Goal: Information Seeking & Learning: Learn about a topic

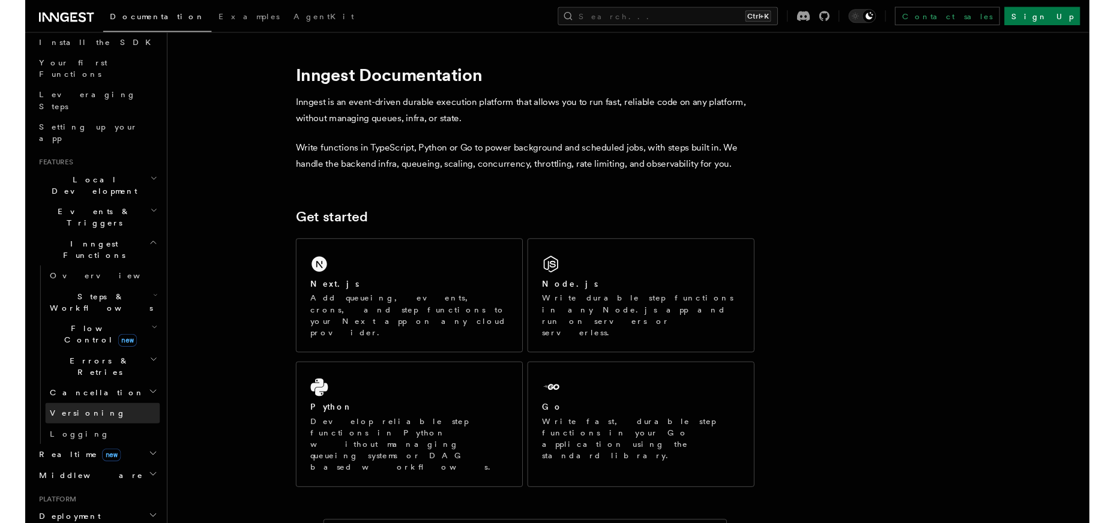
scroll to position [143, 0]
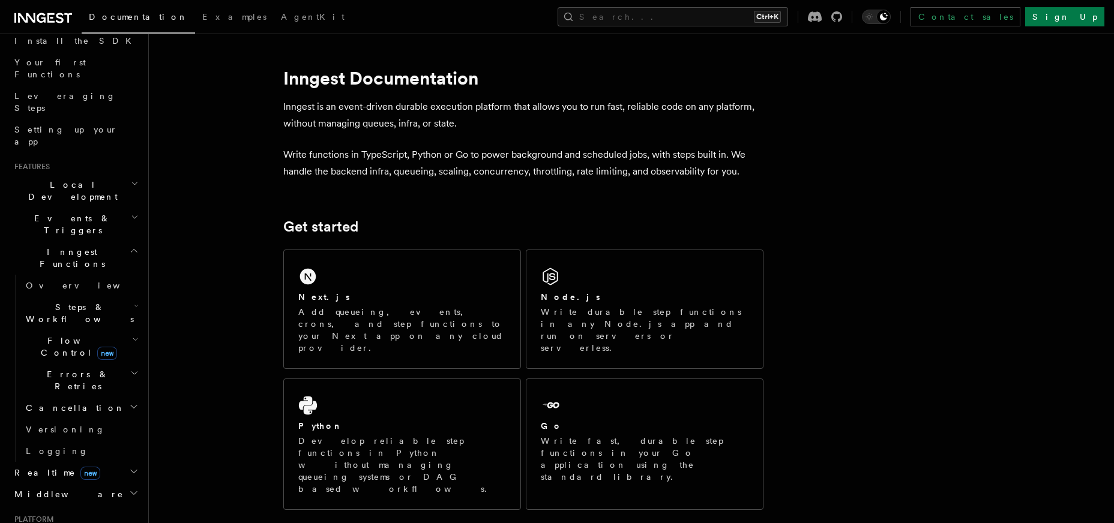
click at [775, 14] on button "Search... Ctrl+K" at bounding box center [673, 16] width 231 height 19
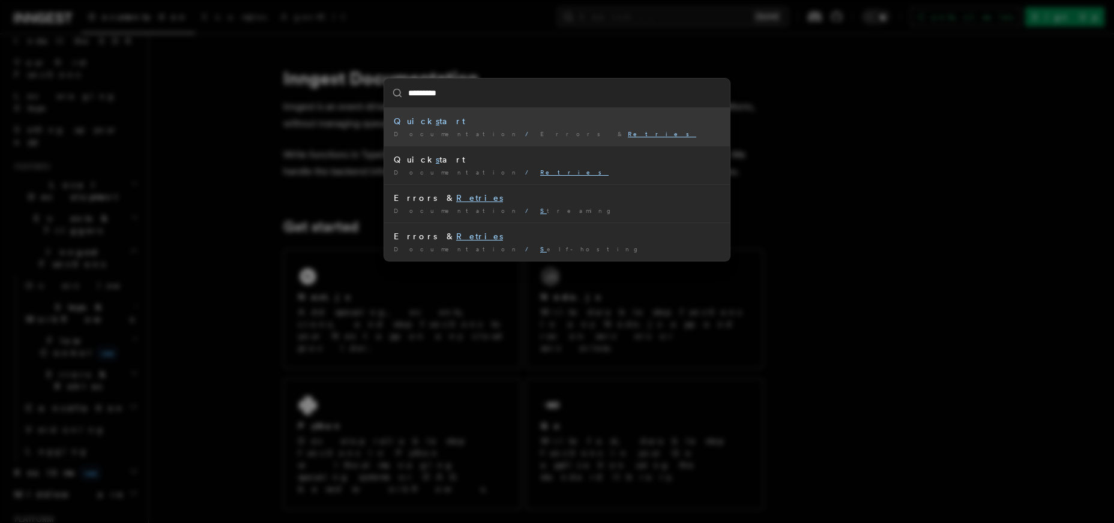
type input "**********"
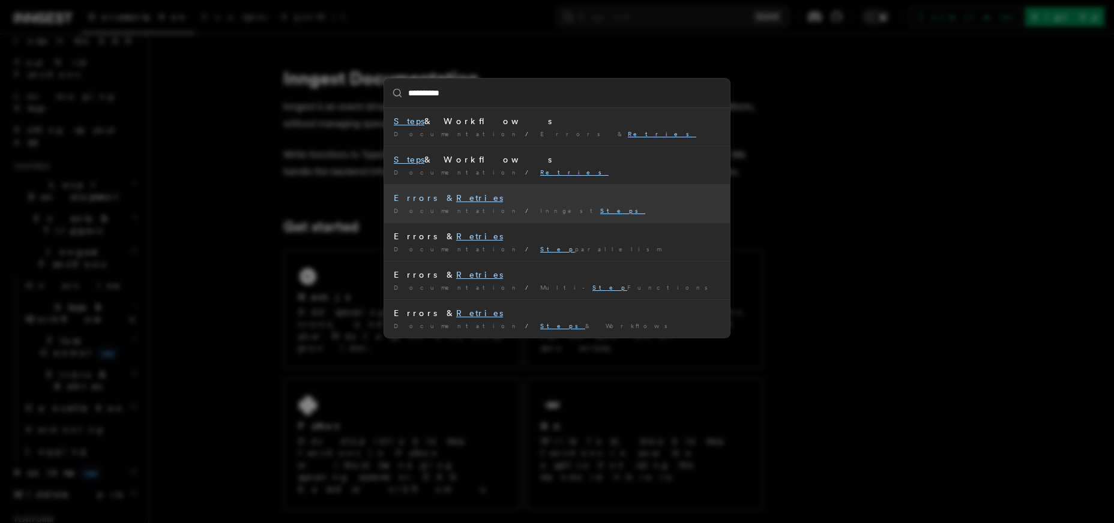
click at [409, 204] on li "Errors & Retries Documentation / Inngest Steps /" at bounding box center [557, 203] width 346 height 38
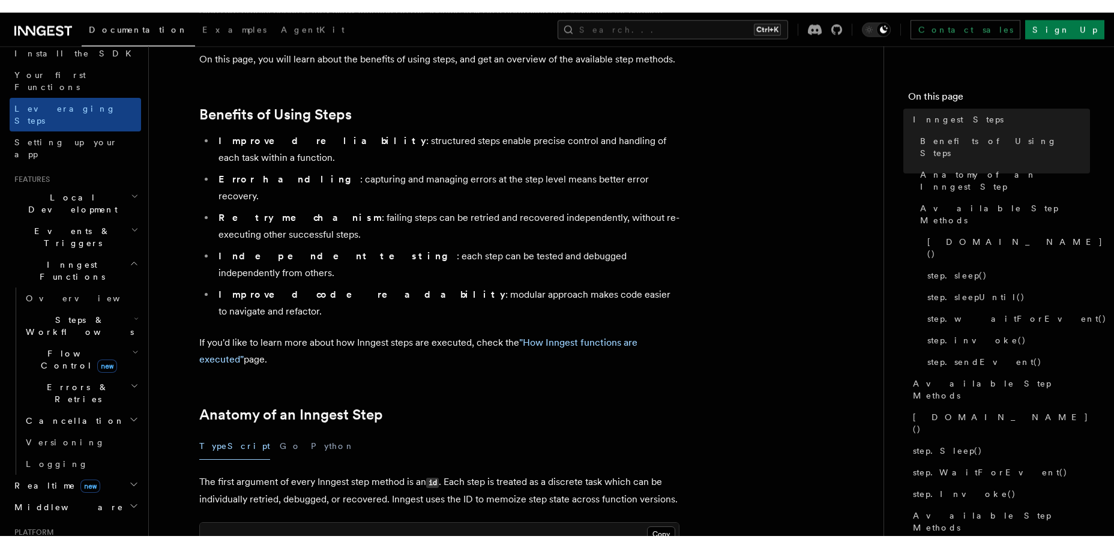
scroll to position [171, 0]
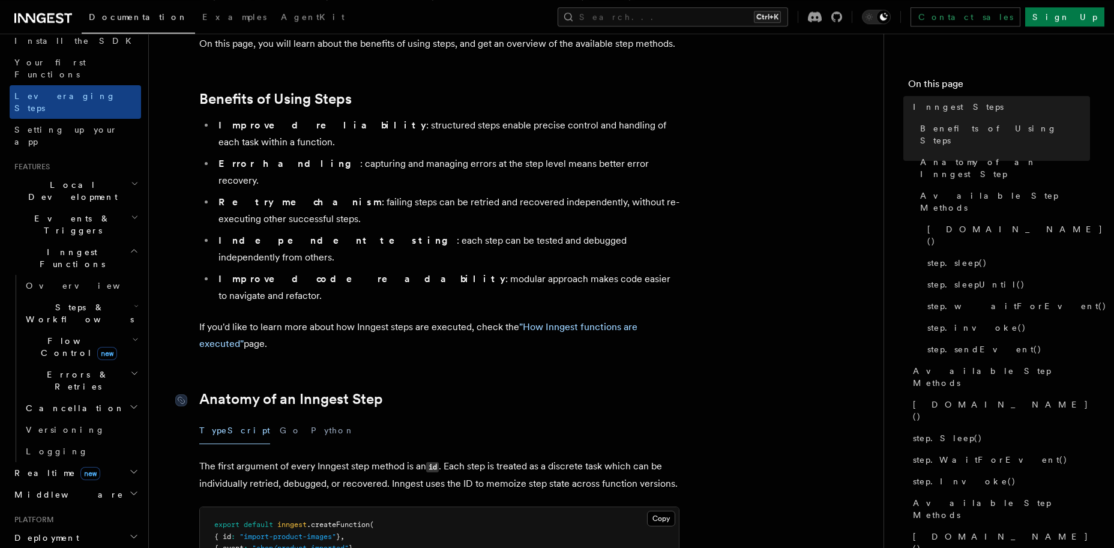
click at [241, 391] on link "Anatomy of an Inngest Step" at bounding box center [291, 399] width 184 height 17
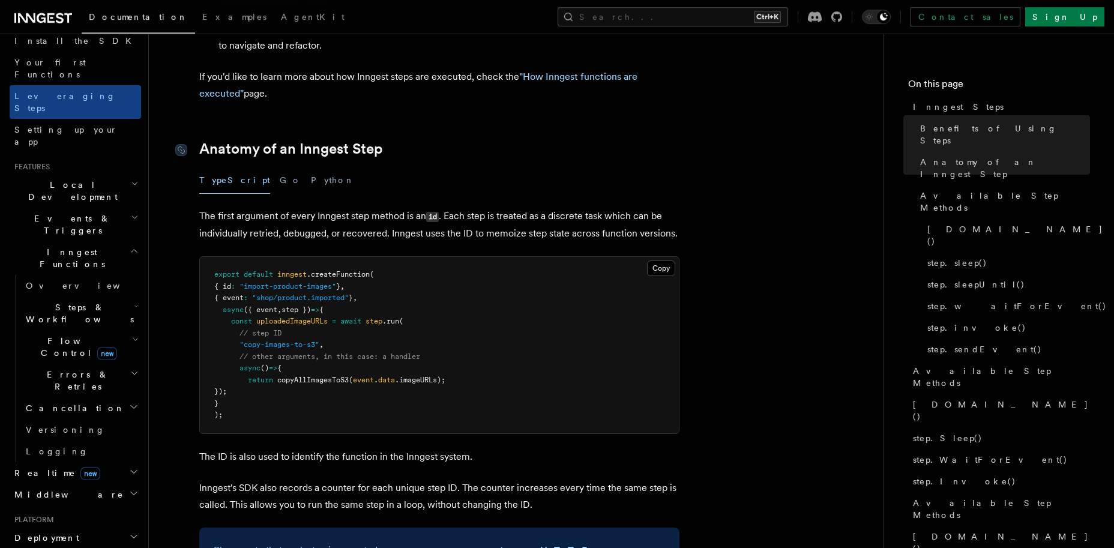
scroll to position [438, 0]
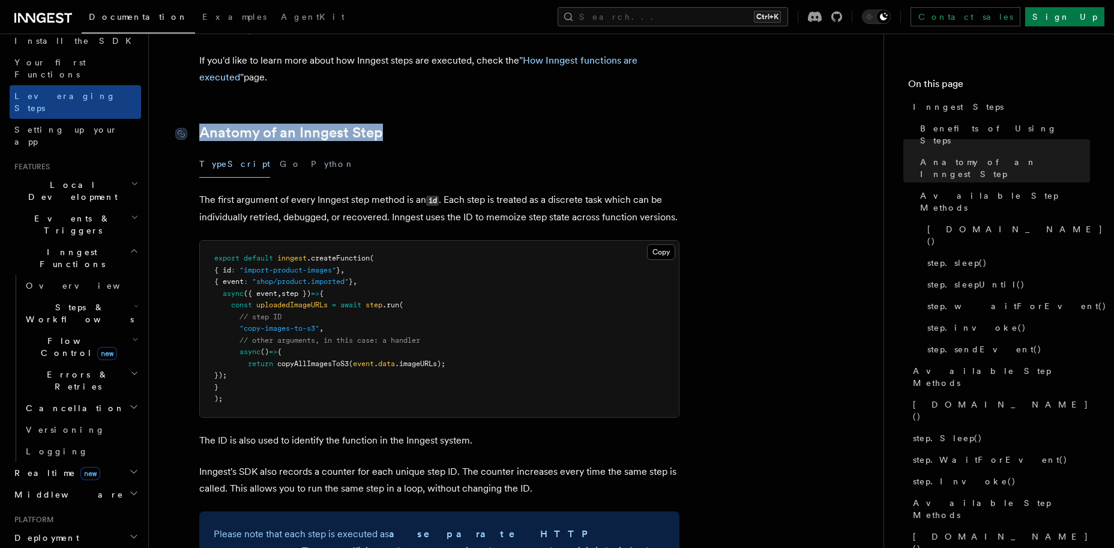
drag, startPoint x: 409, startPoint y: 72, endPoint x: 195, endPoint y: 67, distance: 214.4
click at [199, 124] on h2 "Anatomy of an Inngest Step" at bounding box center [439, 132] width 480 height 17
click at [601, 151] on div "TypeScript Go Python" at bounding box center [439, 164] width 480 height 27
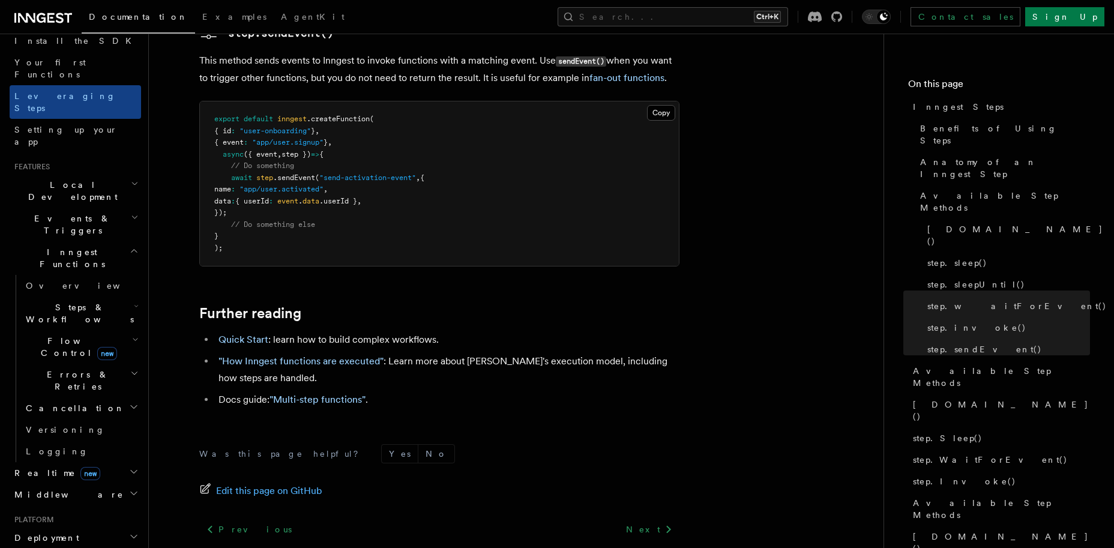
scroll to position [2608, 0]
click at [329, 355] on link ""How Inngest functions are executed"" at bounding box center [301, 360] width 165 height 11
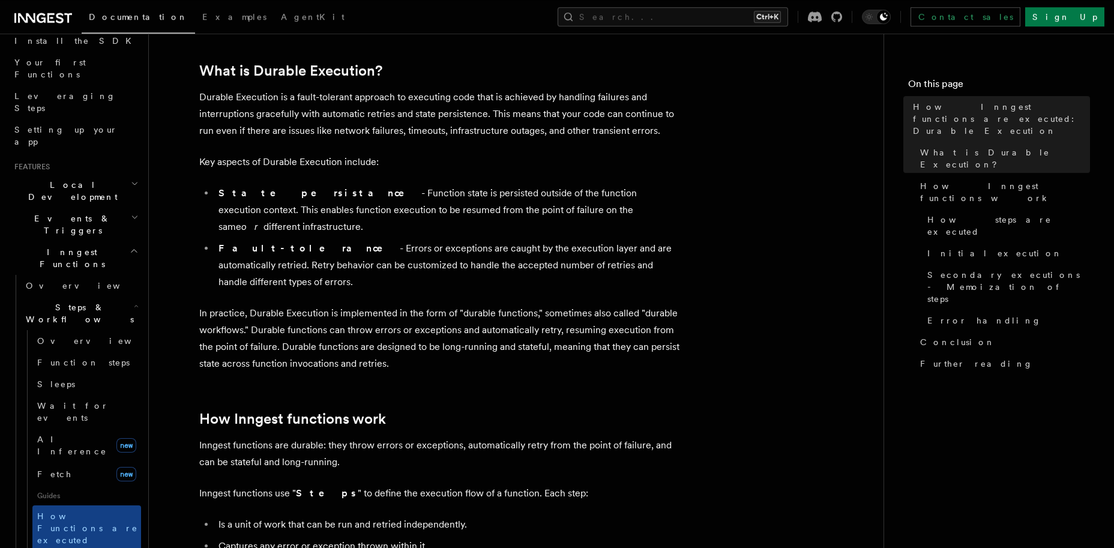
scroll to position [169, 0]
click at [328, 100] on p "Durable Execution is a fault-tolerant approach to executing code that is achiev…" at bounding box center [439, 113] width 480 height 50
click at [459, 130] on p "Durable Execution is a fault-tolerant approach to executing code that is achiev…" at bounding box center [439, 113] width 480 height 50
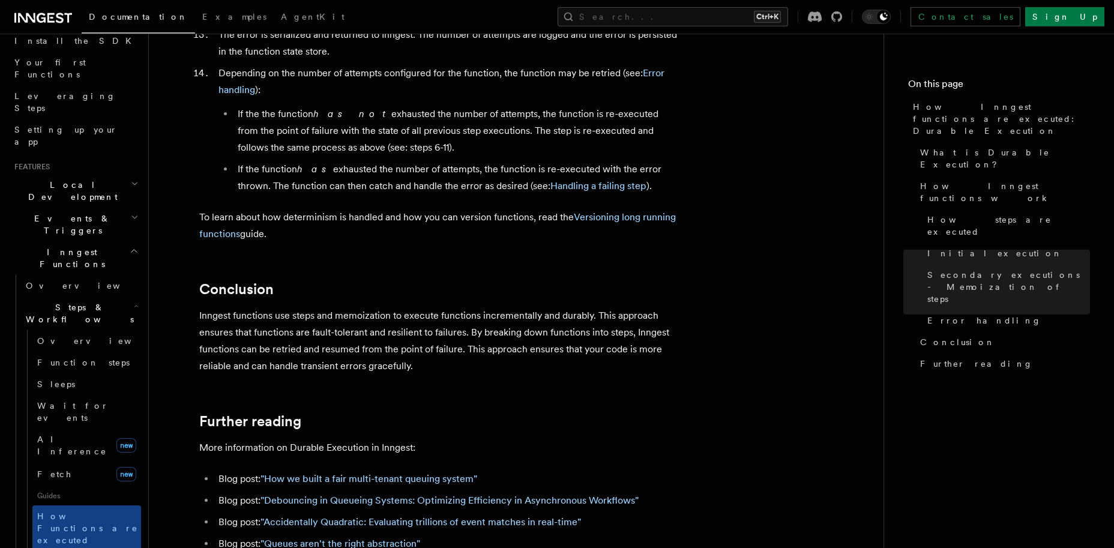
scroll to position [2106, 0]
click at [579, 179] on link "Handling a failing step" at bounding box center [599, 184] width 96 height 11
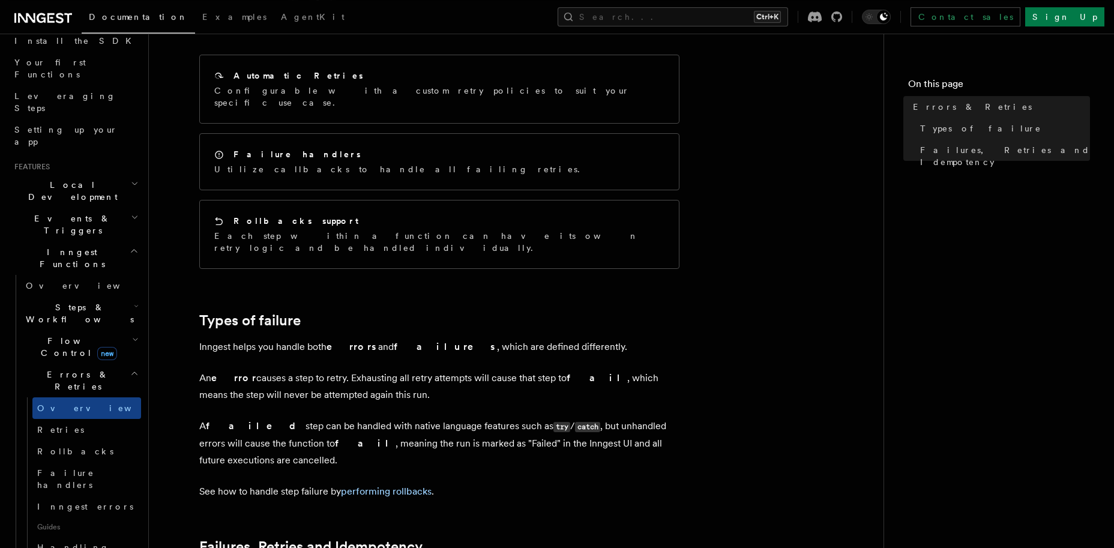
scroll to position [158, 0]
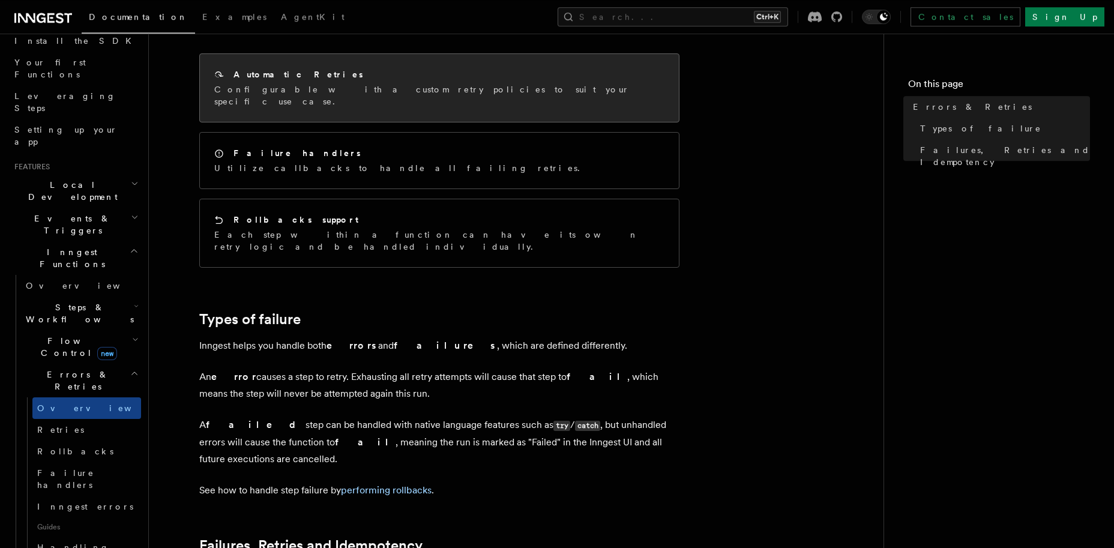
click at [555, 69] on div "Automatic Retries Configurable with a custom retry policies to suit your specif…" at bounding box center [439, 88] width 479 height 68
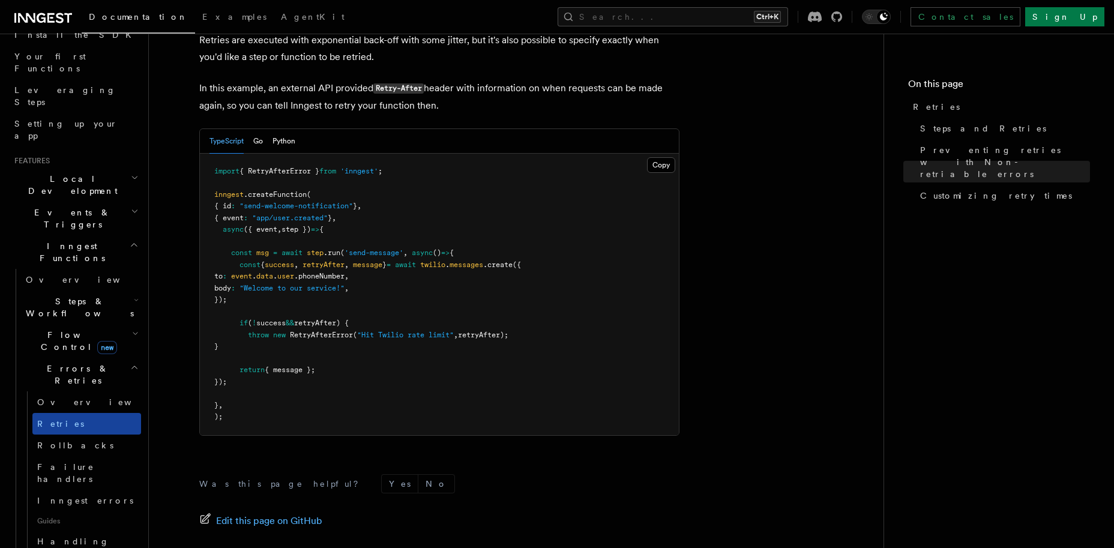
scroll to position [151, 0]
click at [101, 488] on link "Inngest errors" at bounding box center [86, 499] width 109 height 22
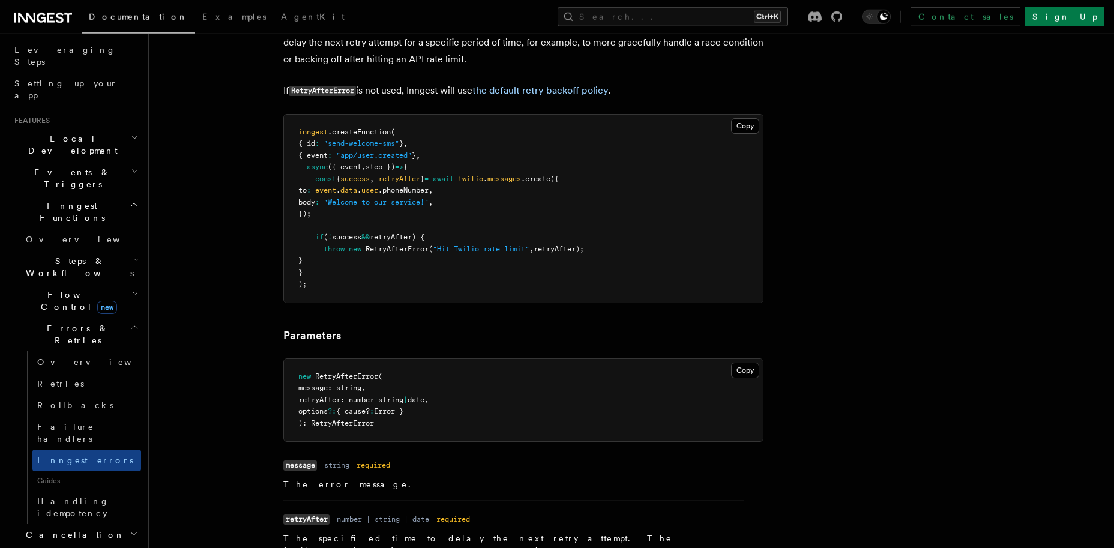
scroll to position [1199, 0]
click at [87, 490] on link "Handling idempotency" at bounding box center [86, 507] width 109 height 34
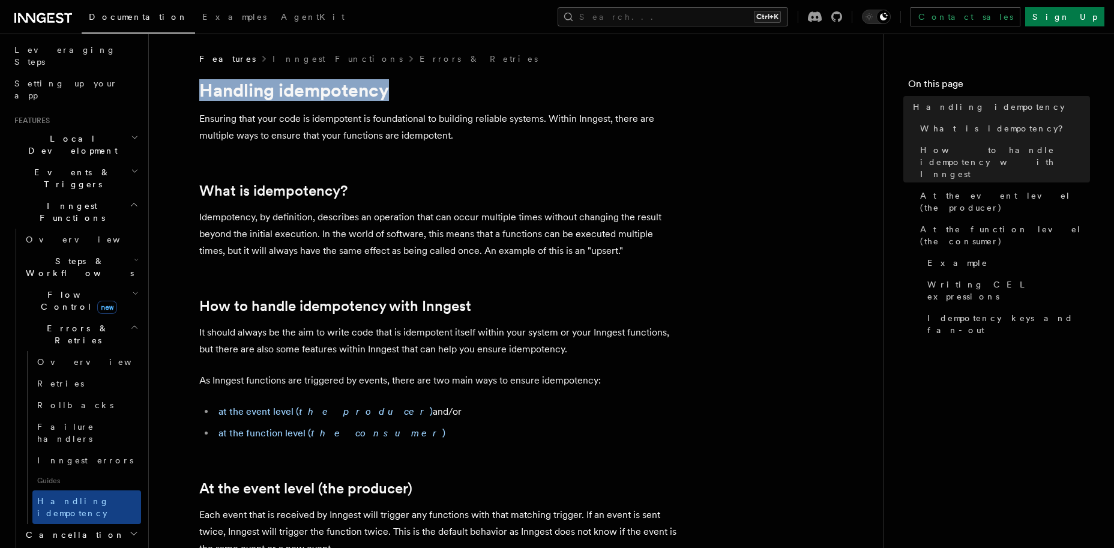
drag, startPoint x: 399, startPoint y: 92, endPoint x: 204, endPoint y: 96, distance: 195.1
click at [204, 96] on h1 "Handling idempotency" at bounding box center [439, 90] width 480 height 22
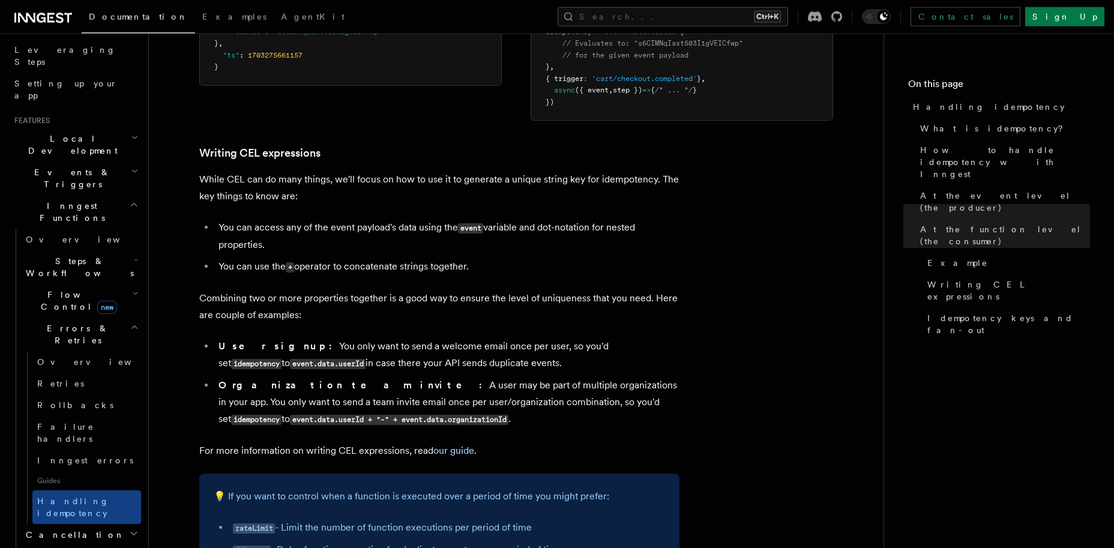
scroll to position [1799, 0]
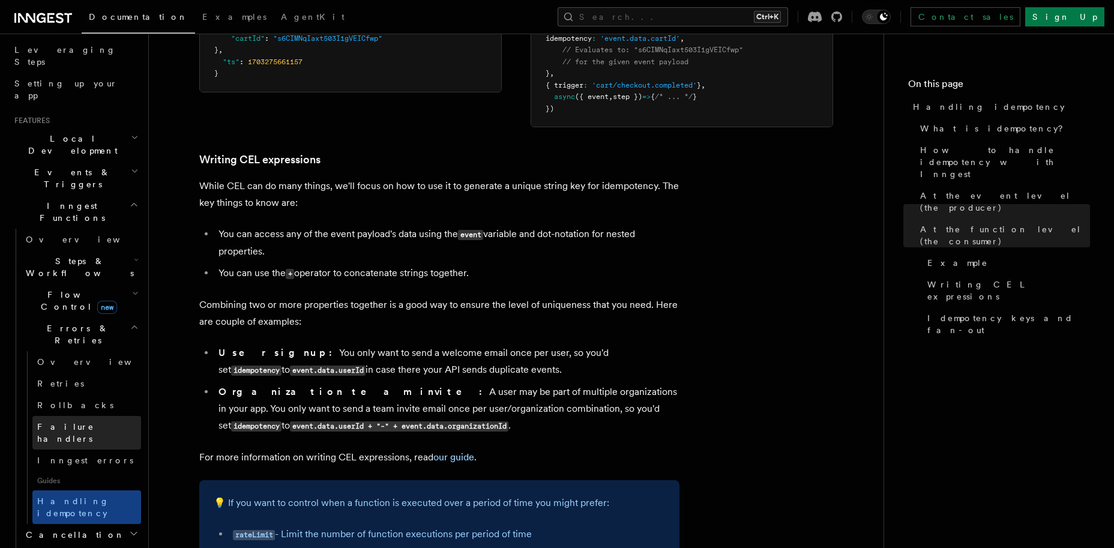
click at [59, 422] on span "Failure handlers" at bounding box center [65, 433] width 57 height 22
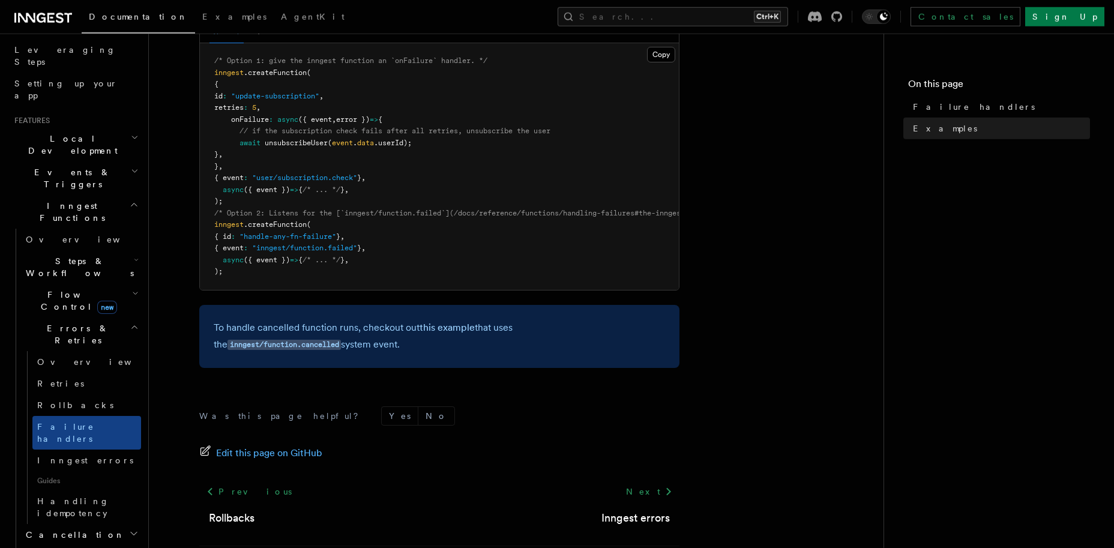
scroll to position [345, 0]
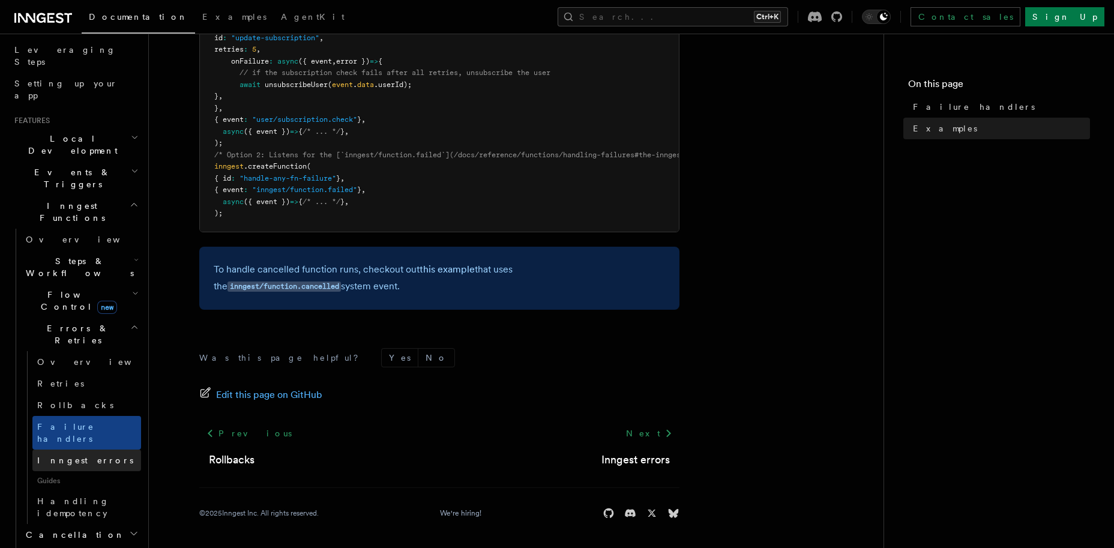
click at [51, 454] on span "Inngest errors" at bounding box center [85, 460] width 96 height 12
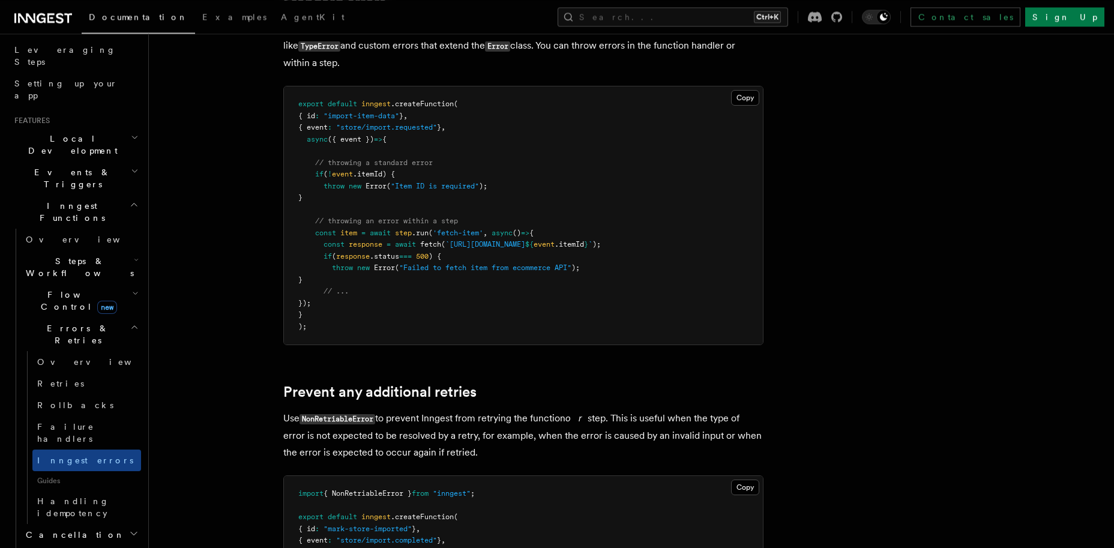
scroll to position [231, 0]
click at [42, 379] on span "Retries" at bounding box center [60, 384] width 47 height 10
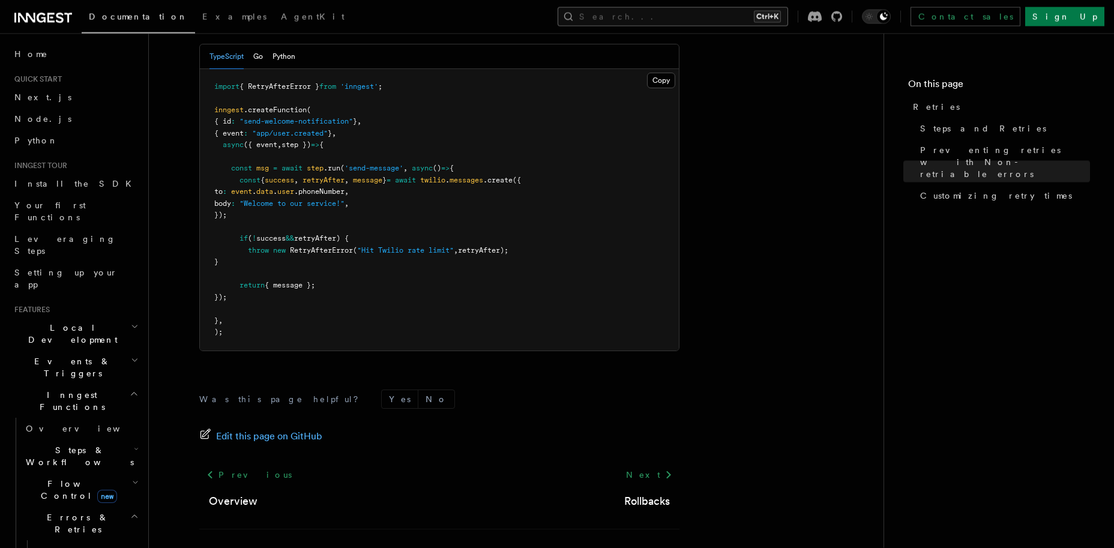
click at [745, 20] on button "Search... Ctrl+K" at bounding box center [673, 16] width 231 height 19
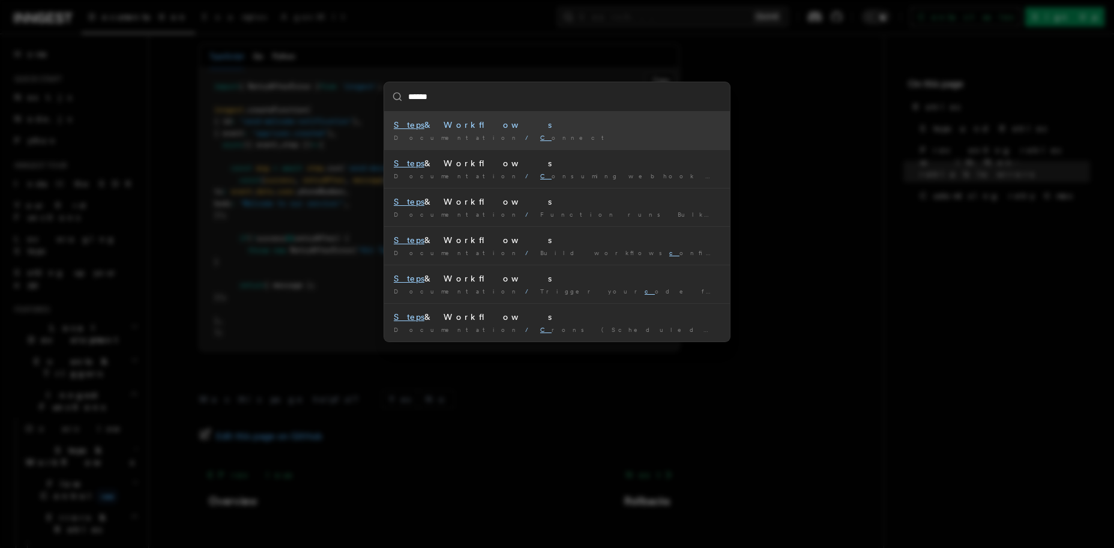
type input "****"
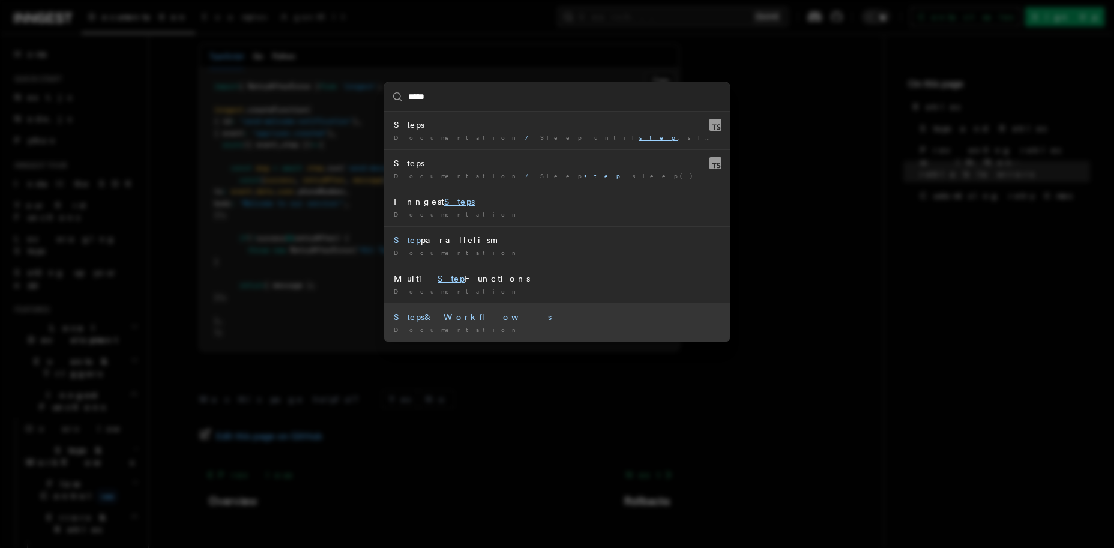
drag, startPoint x: 476, startPoint y: 254, endPoint x: 466, endPoint y: 321, distance: 67.4
click at [466, 321] on ul "Steps Documentation / Sleep until step .sleepUntil() / Steps Documentation / Sl…" at bounding box center [557, 227] width 346 height 230
click at [466, 321] on div "Steps & Workflows" at bounding box center [557, 317] width 327 height 12
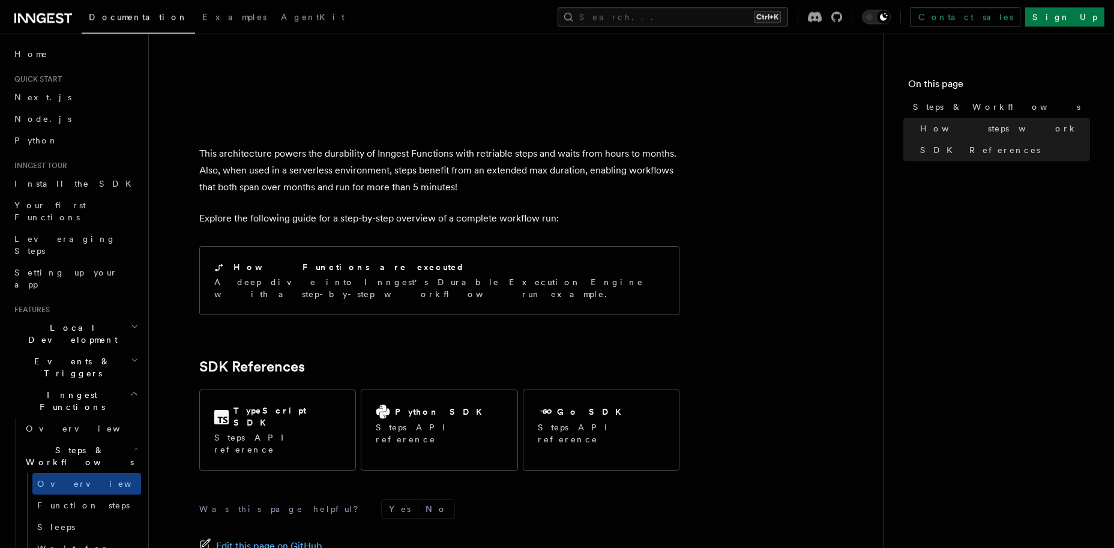
scroll to position [1147, 0]
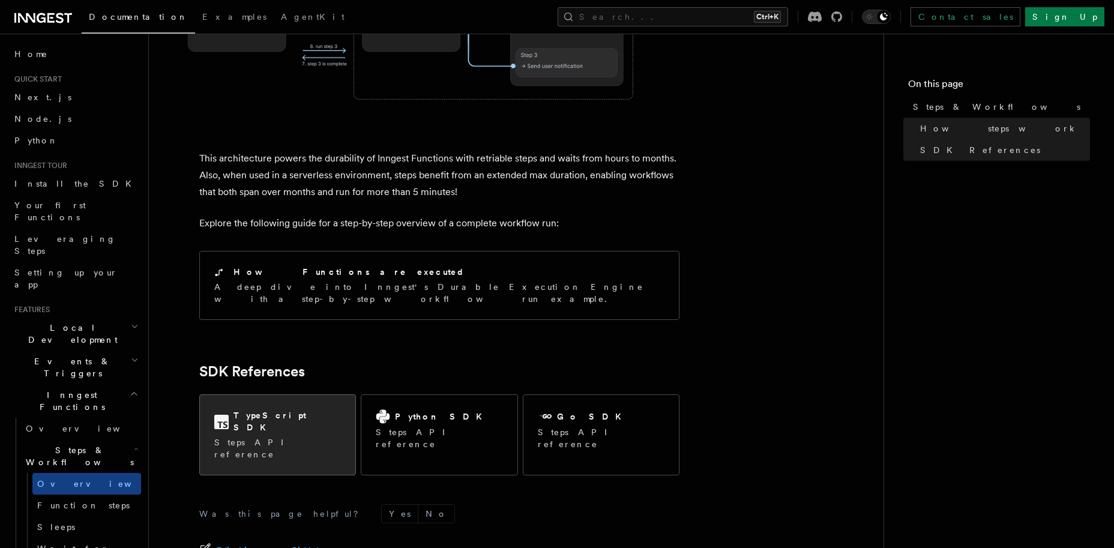
click at [333, 395] on div "TypeScript SDK Steps API reference" at bounding box center [277, 435] width 155 height 80
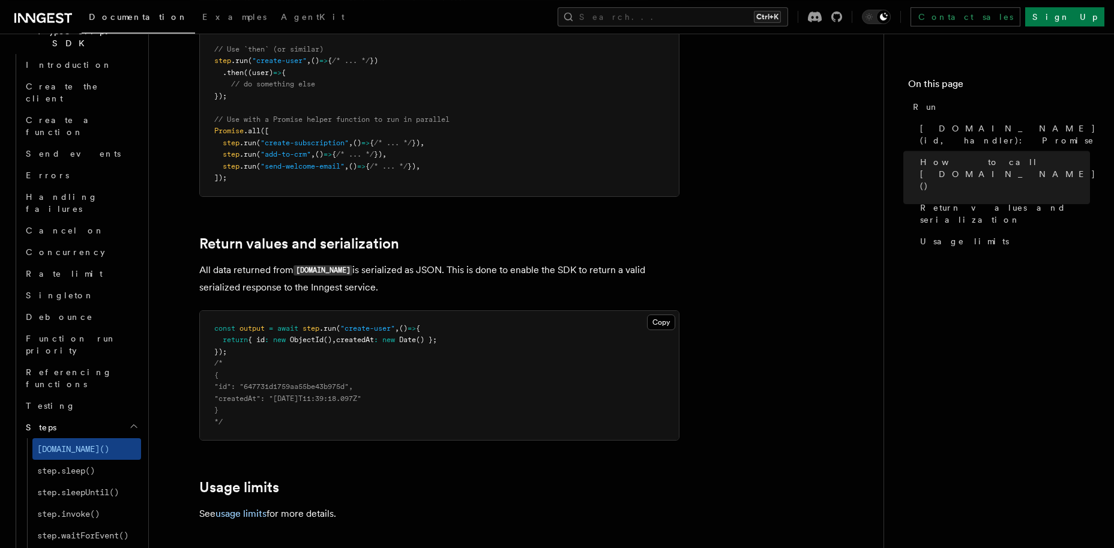
scroll to position [801, 0]
